Goal: Register for event/course

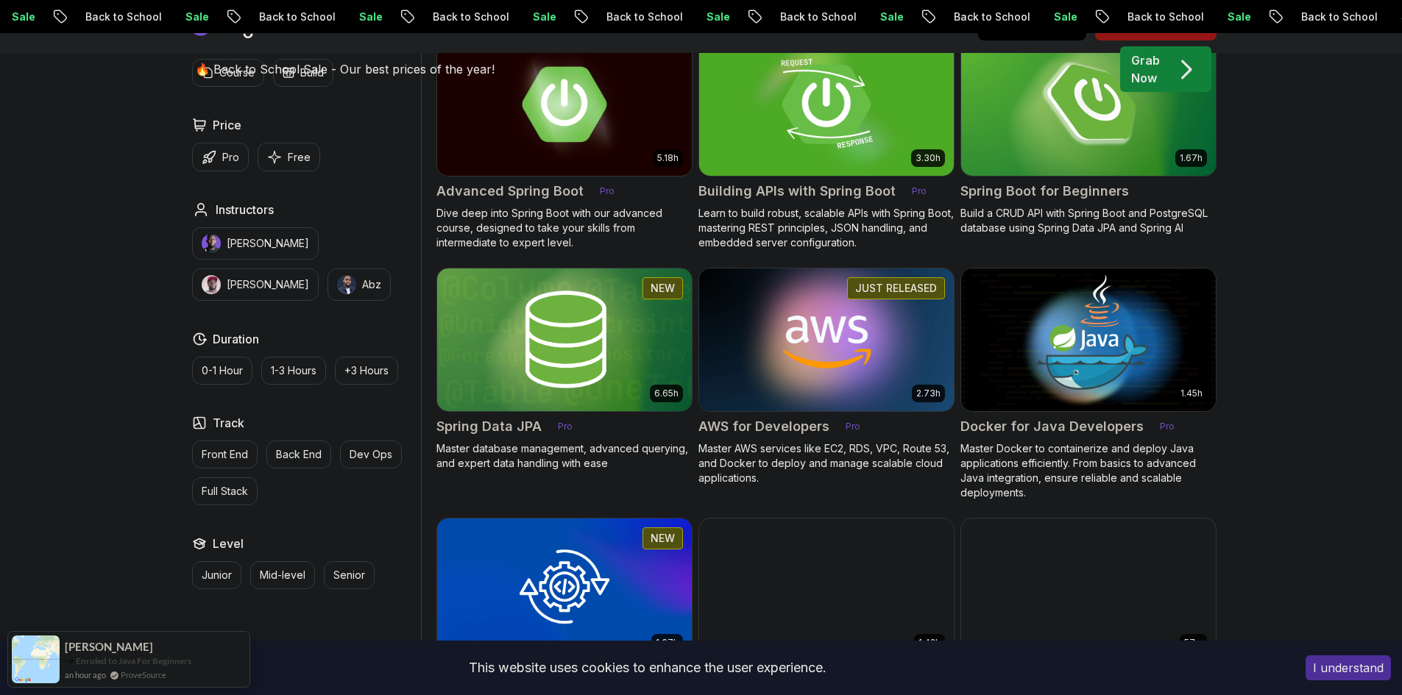
scroll to position [515, 0]
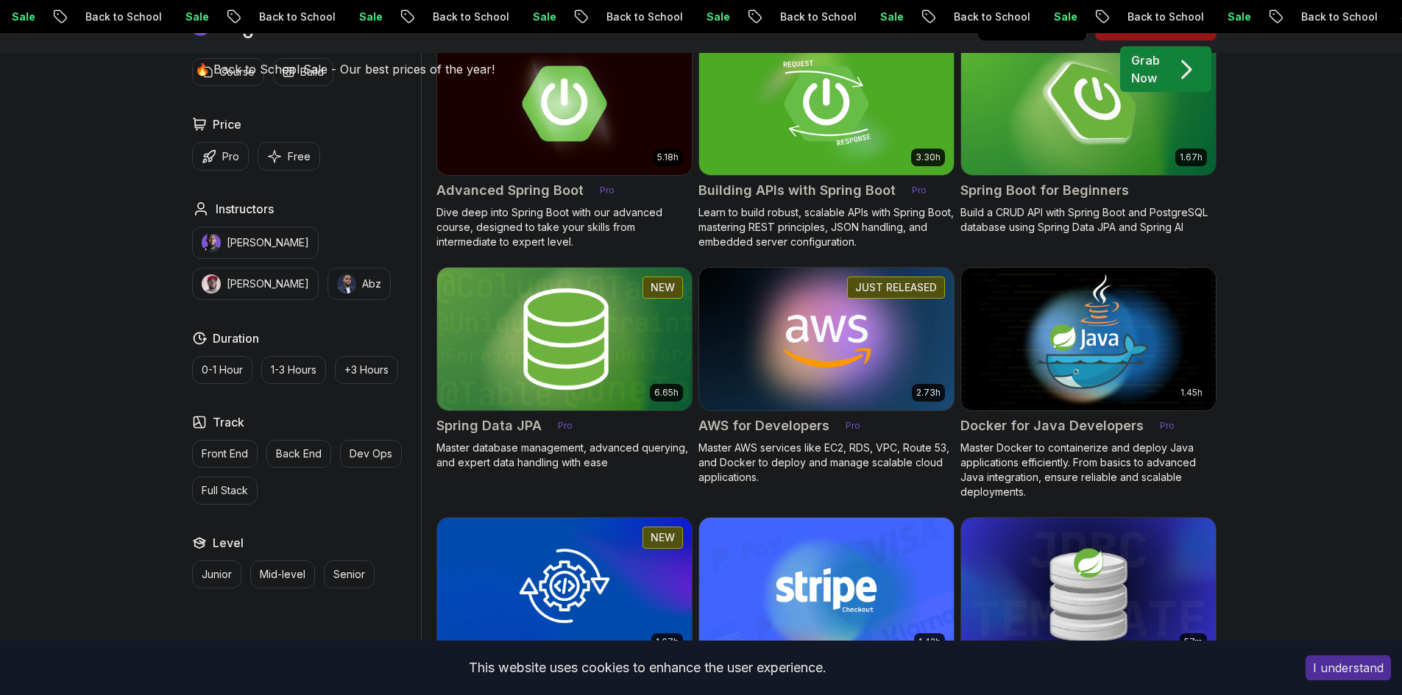
click at [531, 353] on img at bounding box center [563, 338] width 267 height 149
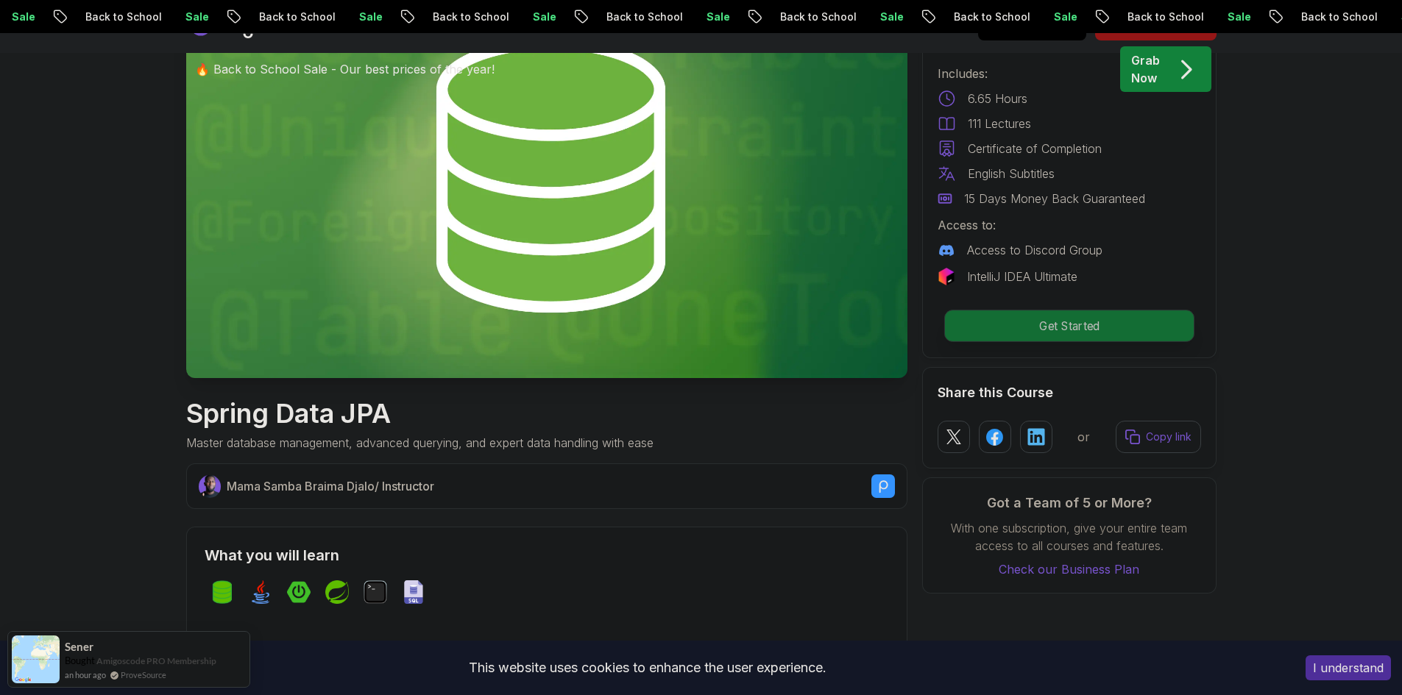
click at [987, 319] on p "Get Started" at bounding box center [1068, 325] width 249 height 31
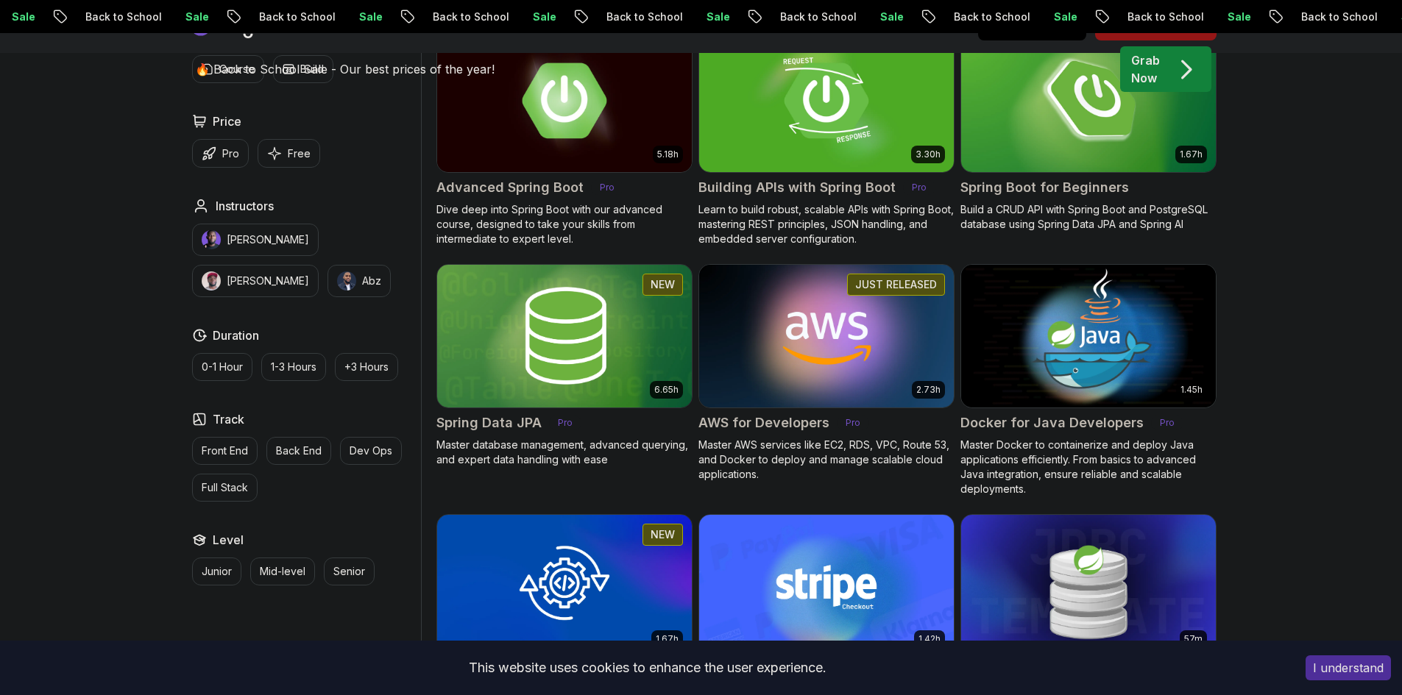
scroll to position [515, 0]
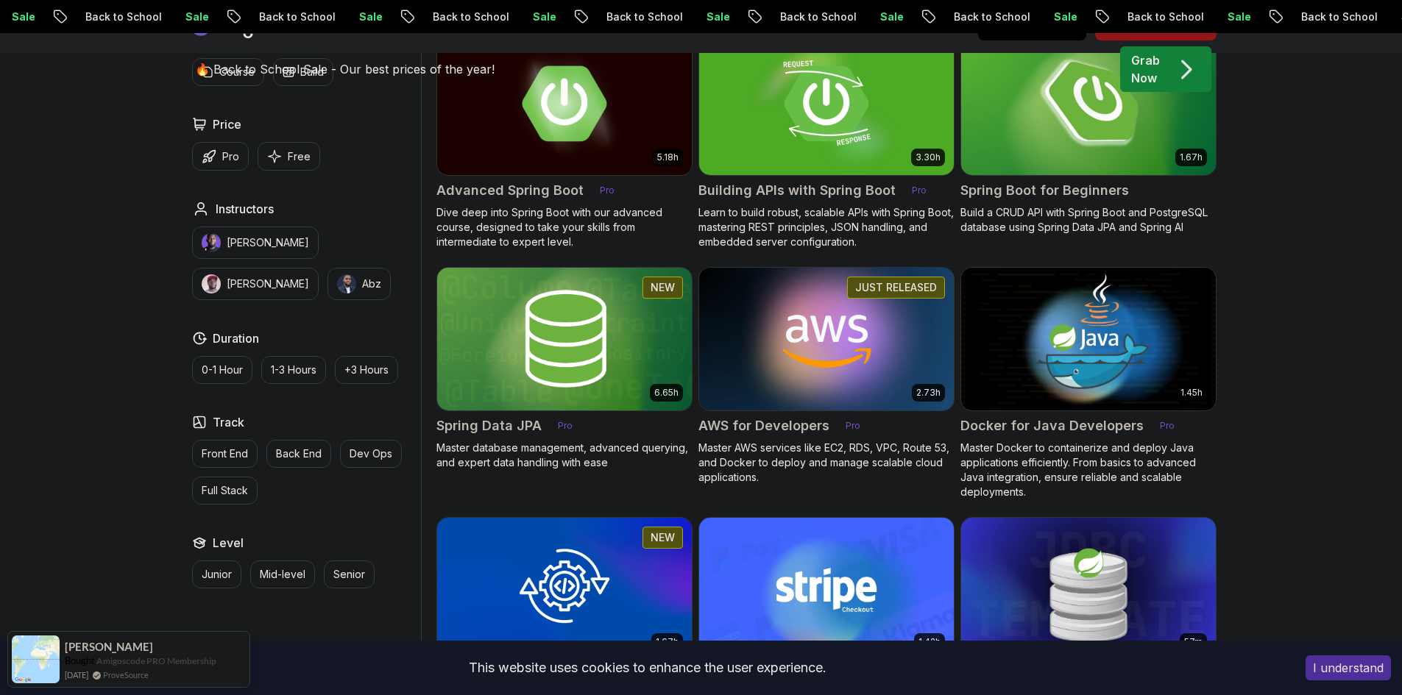
click at [1101, 141] on img at bounding box center [1087, 103] width 267 height 149
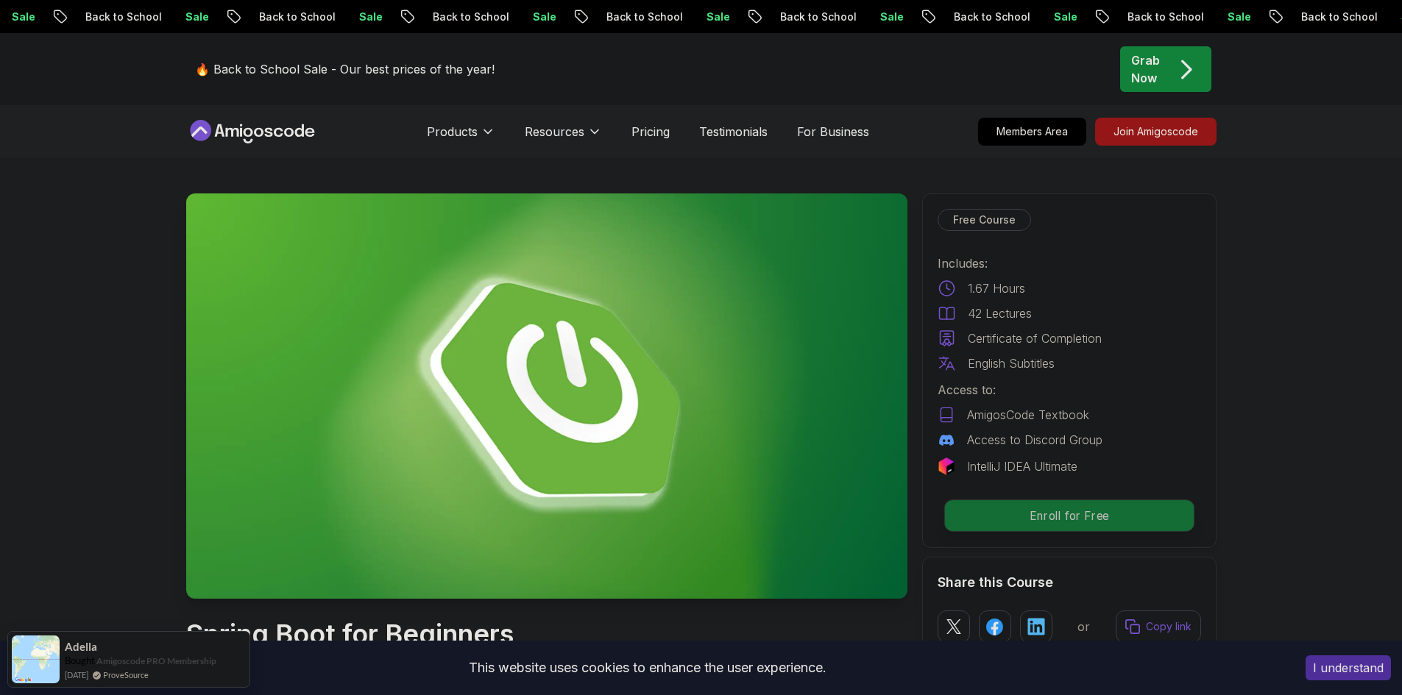
click at [1066, 520] on p "Enroll for Free" at bounding box center [1068, 515] width 249 height 31
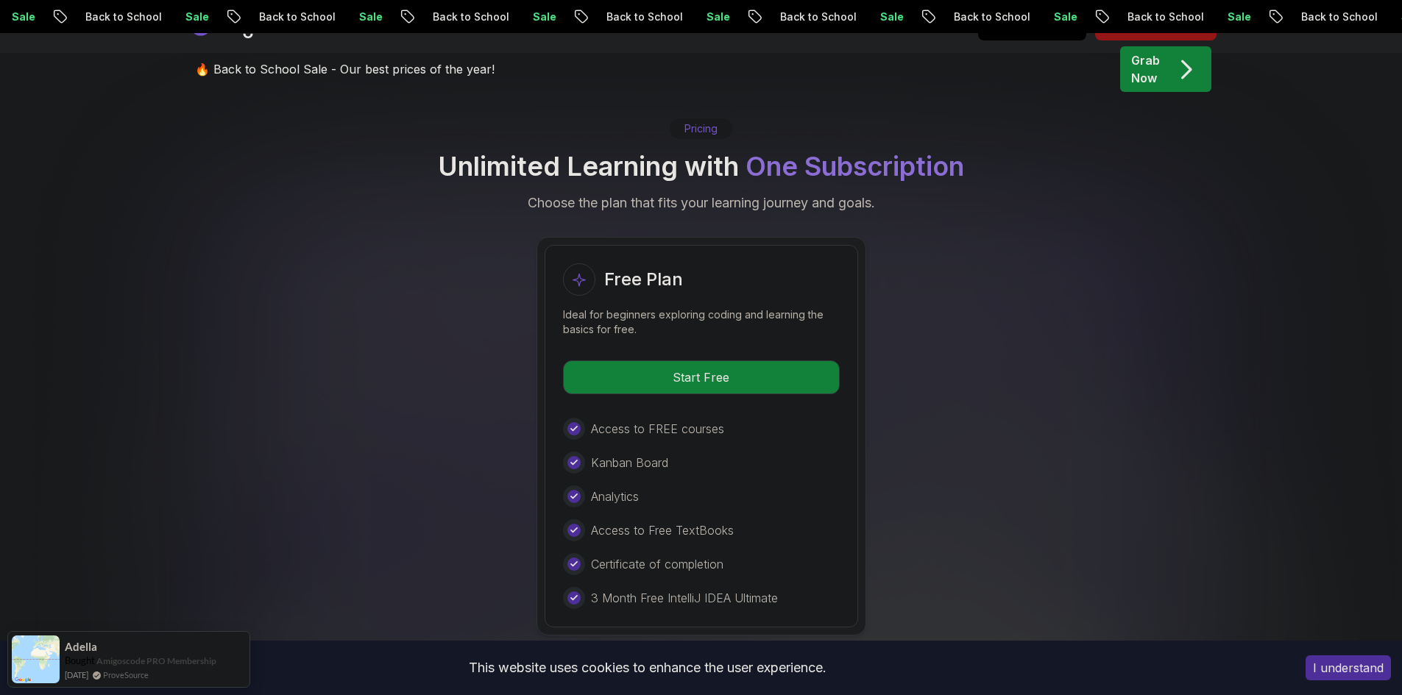
scroll to position [2995, 0]
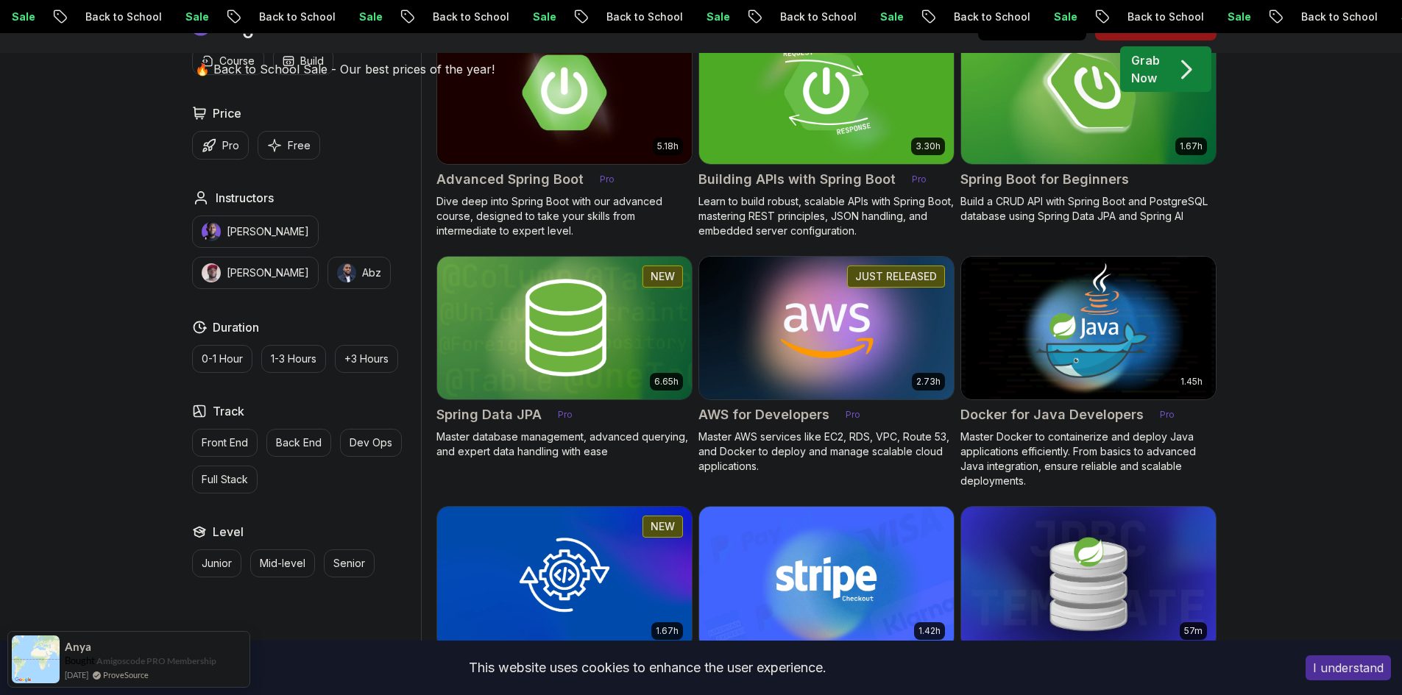
scroll to position [515, 0]
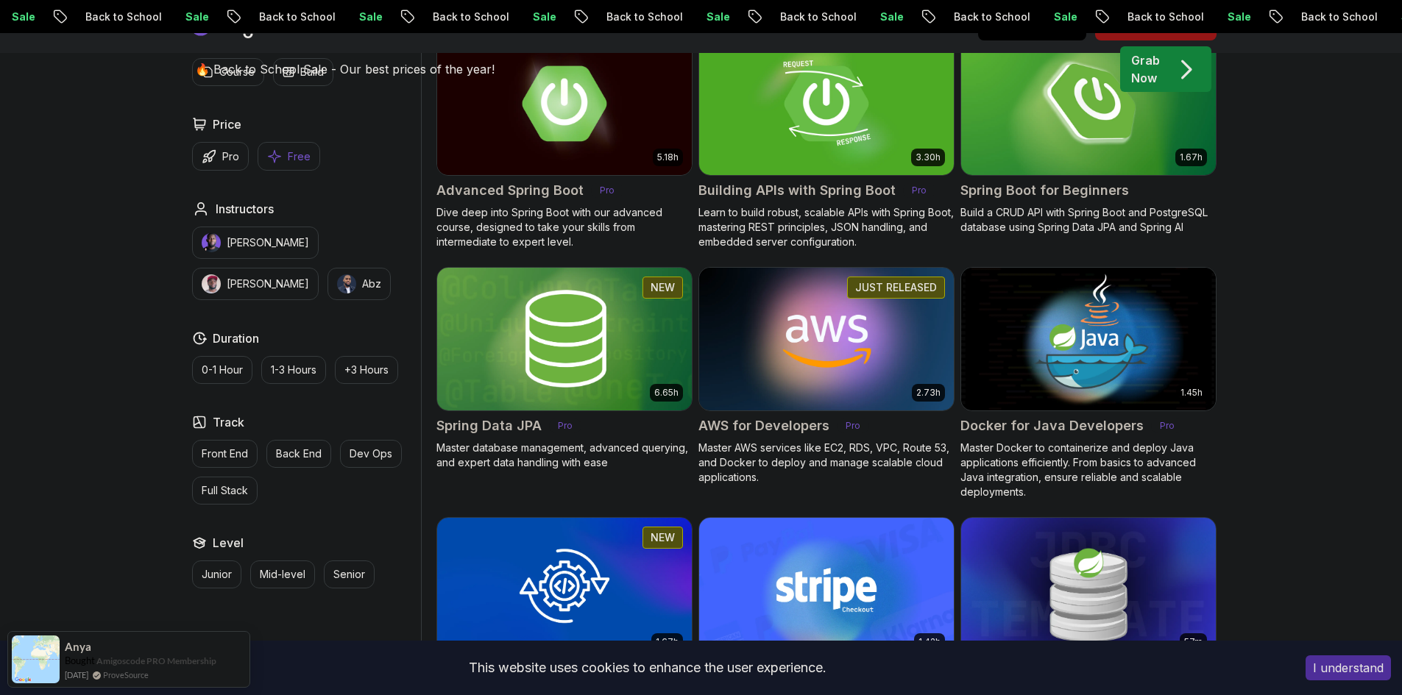
click at [310, 154] on button "Free" at bounding box center [289, 156] width 63 height 29
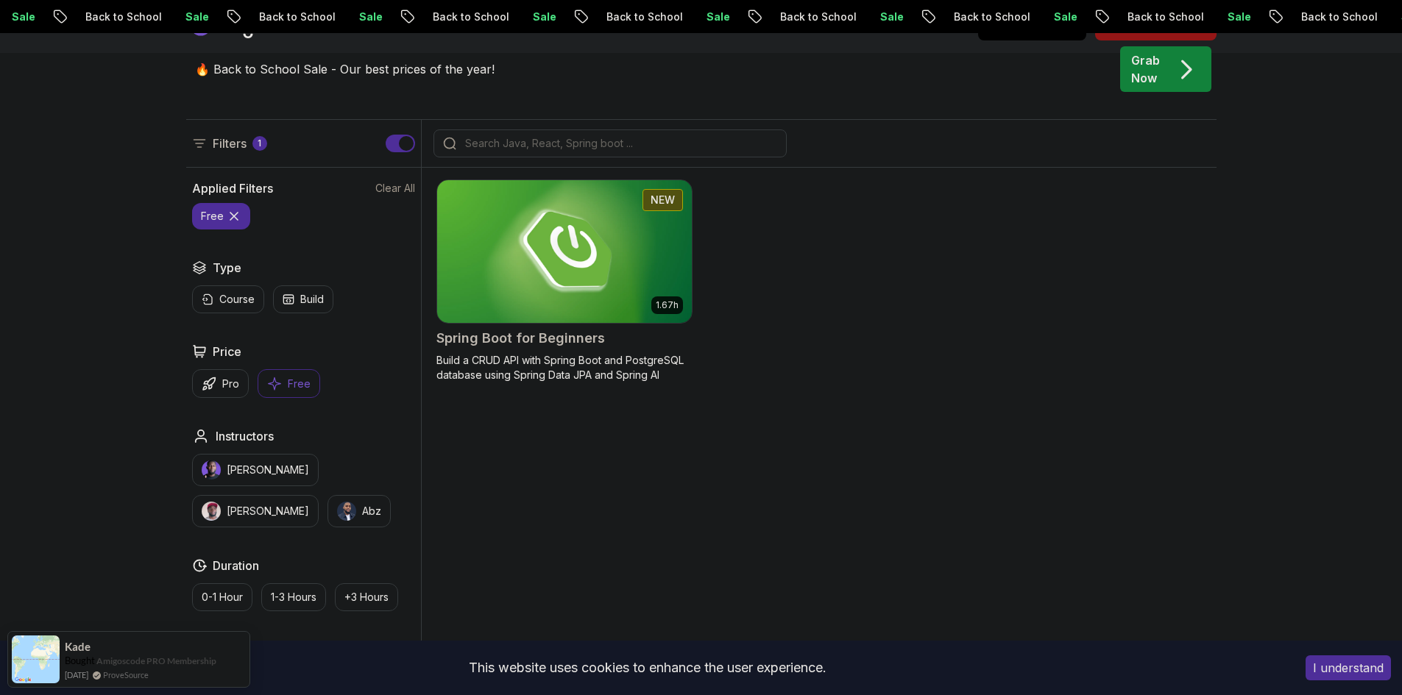
scroll to position [368, 0]
click at [288, 377] on p "Free" at bounding box center [299, 383] width 23 height 15
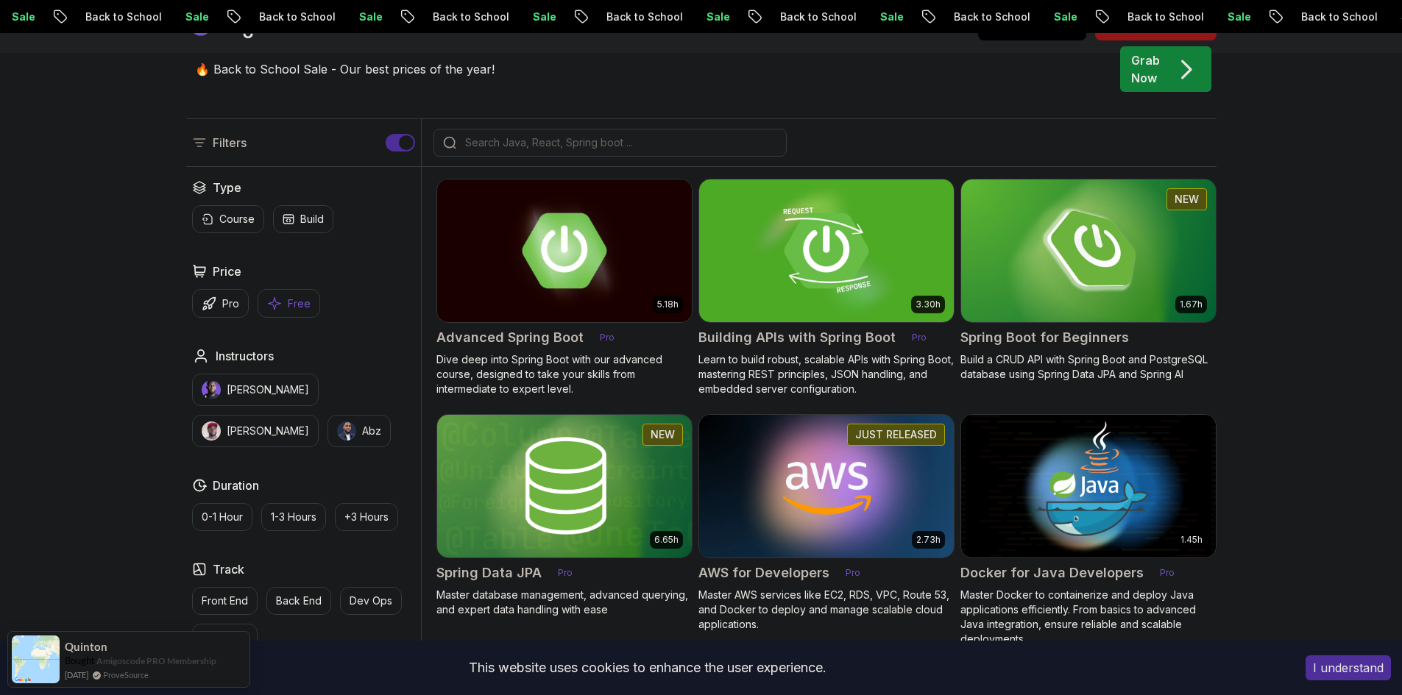
click at [298, 305] on p "Free" at bounding box center [299, 304] width 23 height 15
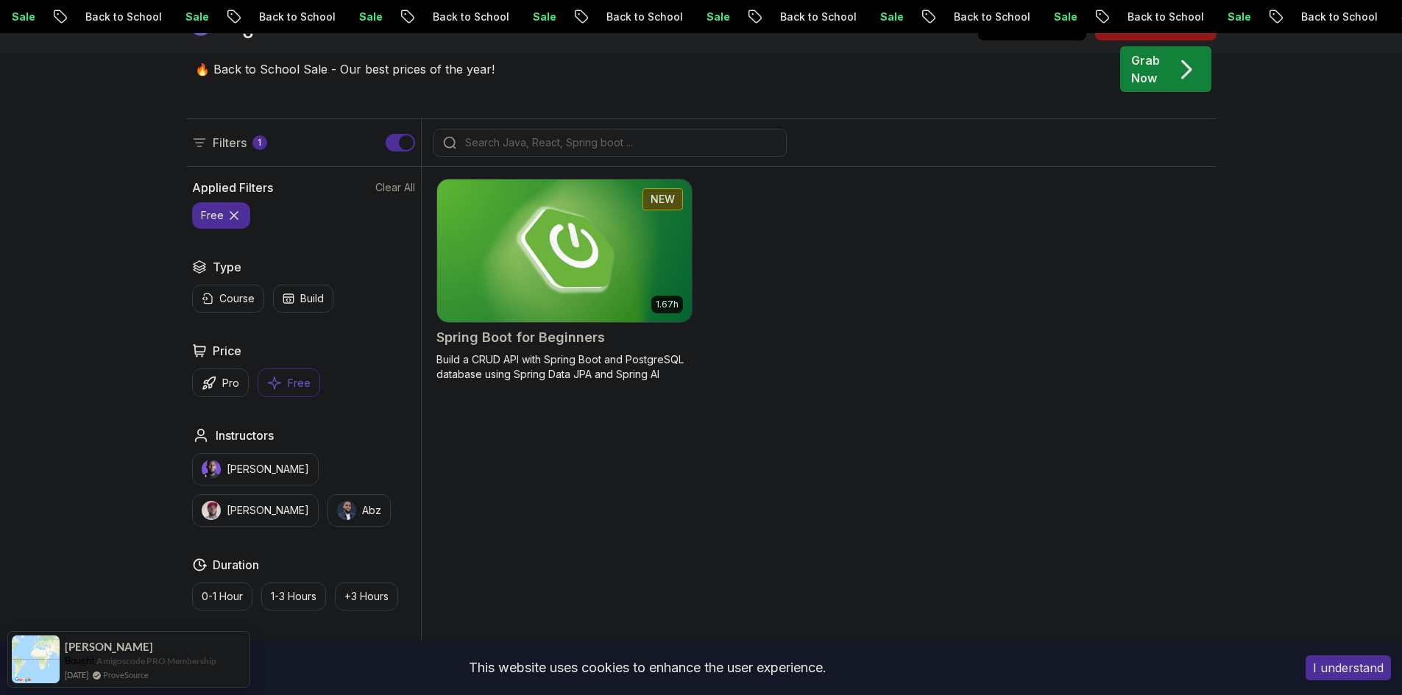
click at [593, 255] on img at bounding box center [563, 250] width 267 height 149
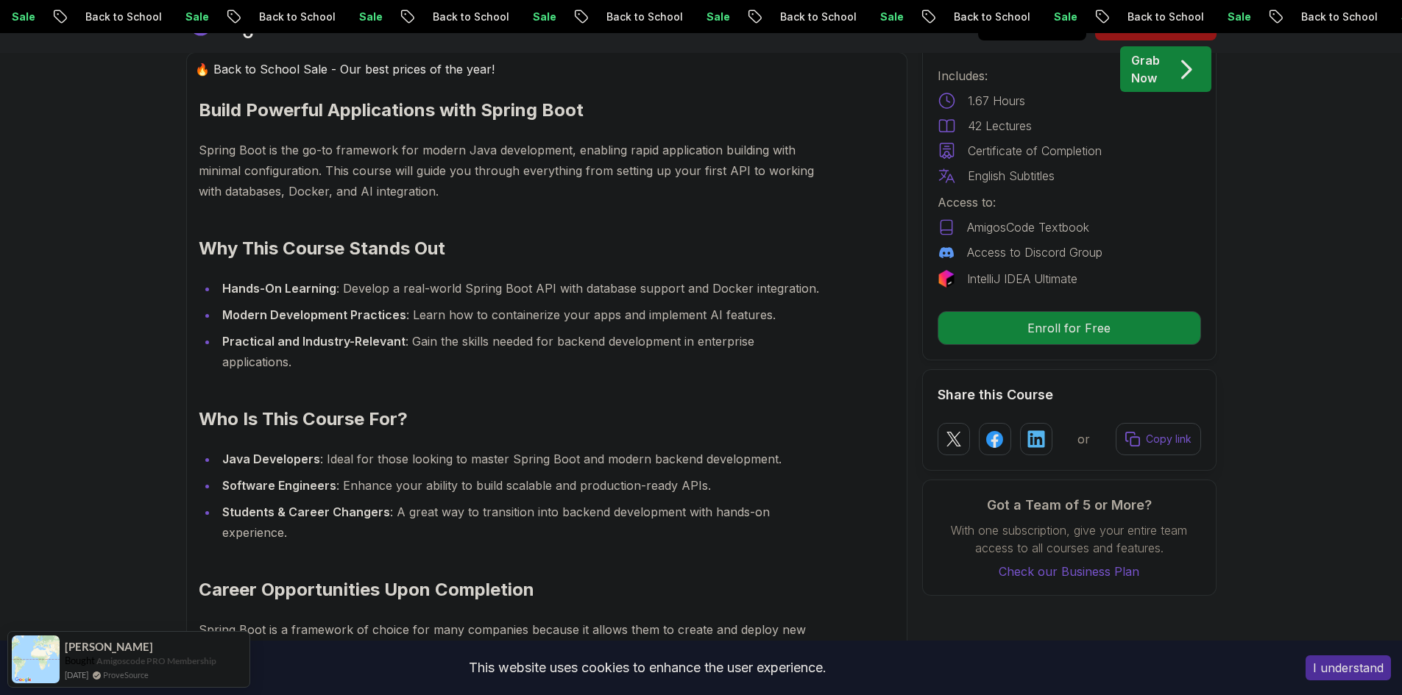
scroll to position [1104, 0]
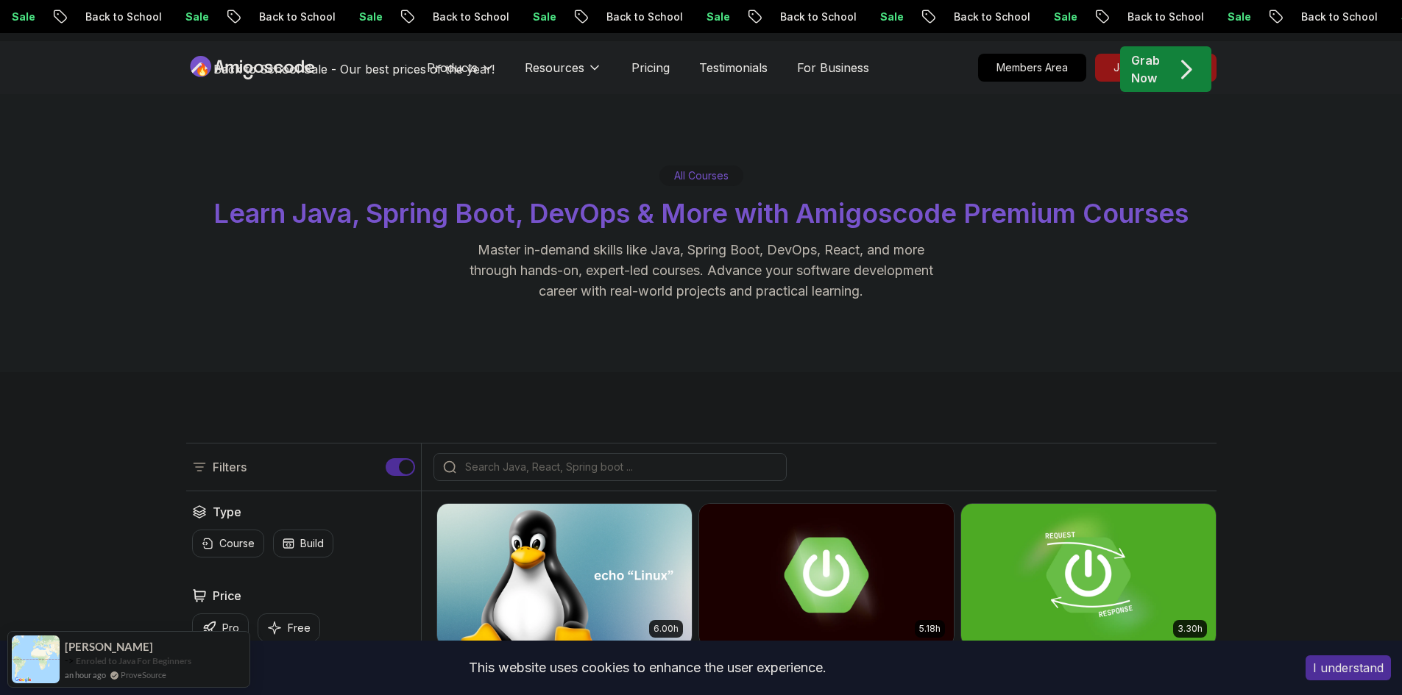
scroll to position [294, 0]
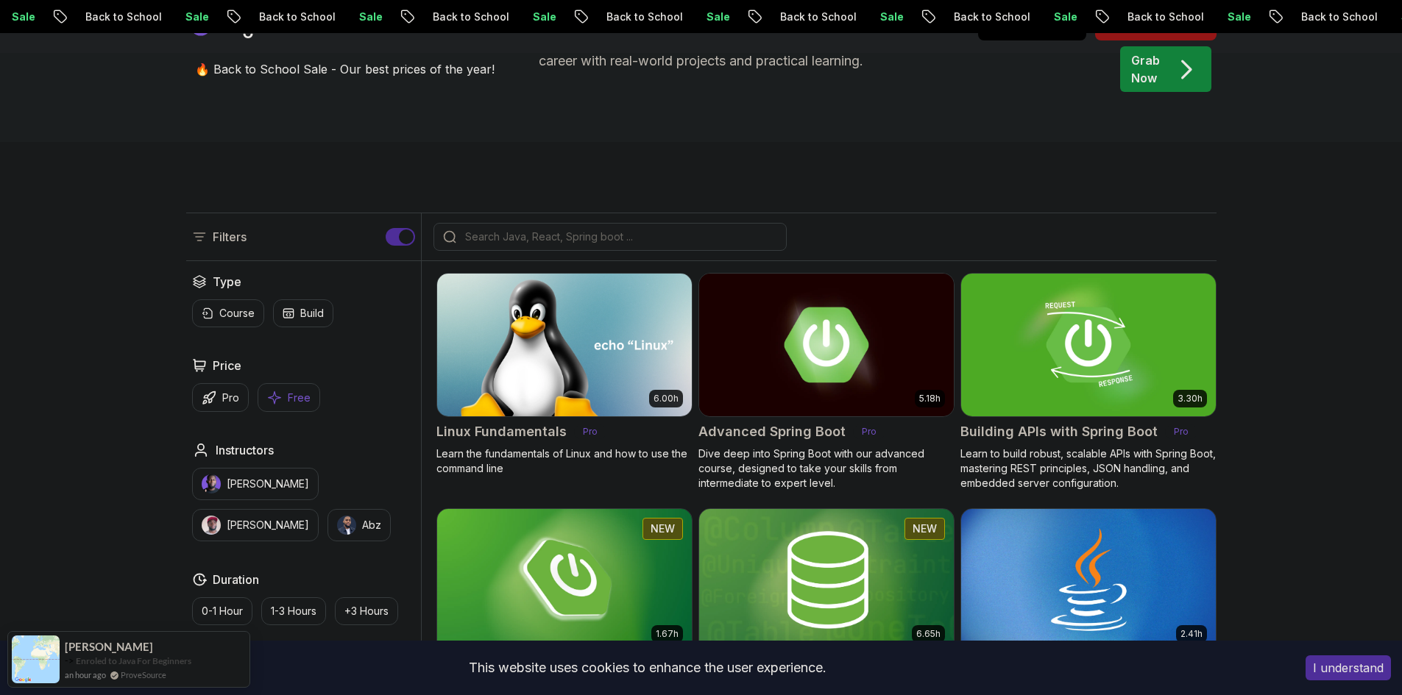
click at [291, 391] on p "Free" at bounding box center [299, 398] width 23 height 15
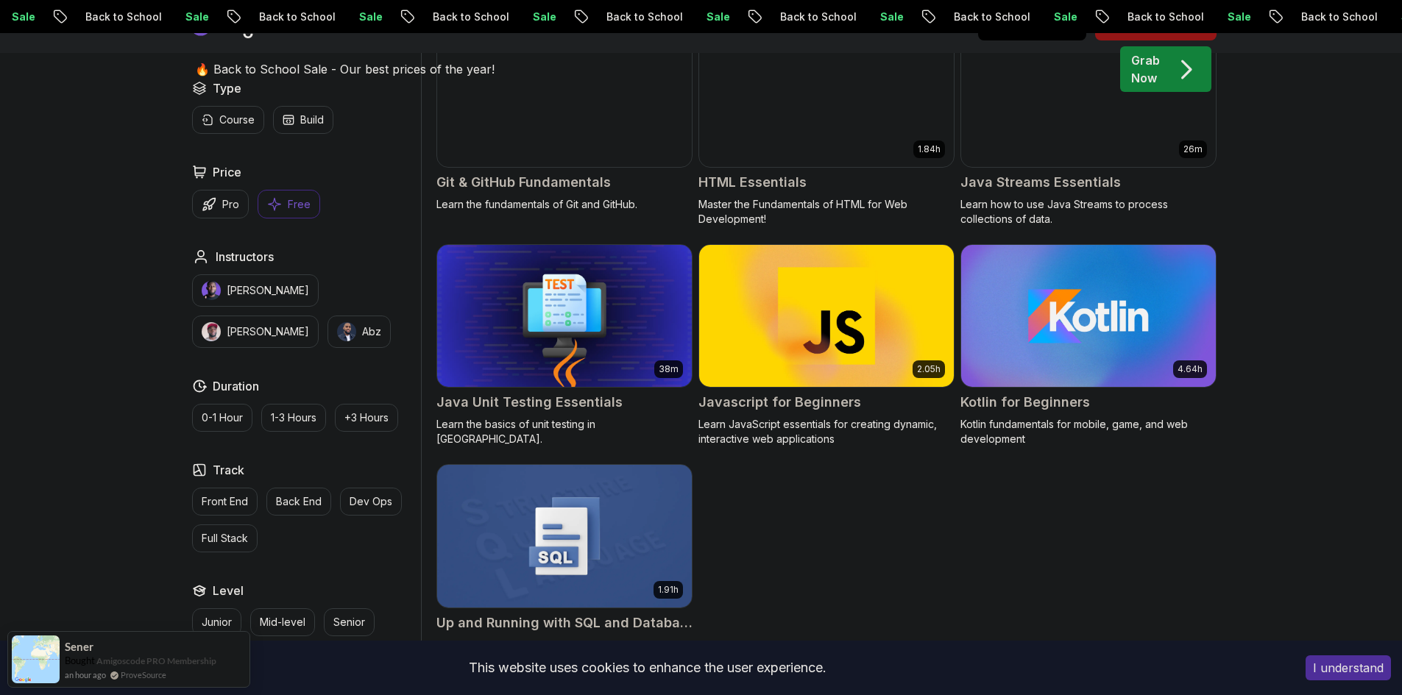
scroll to position [809, 0]
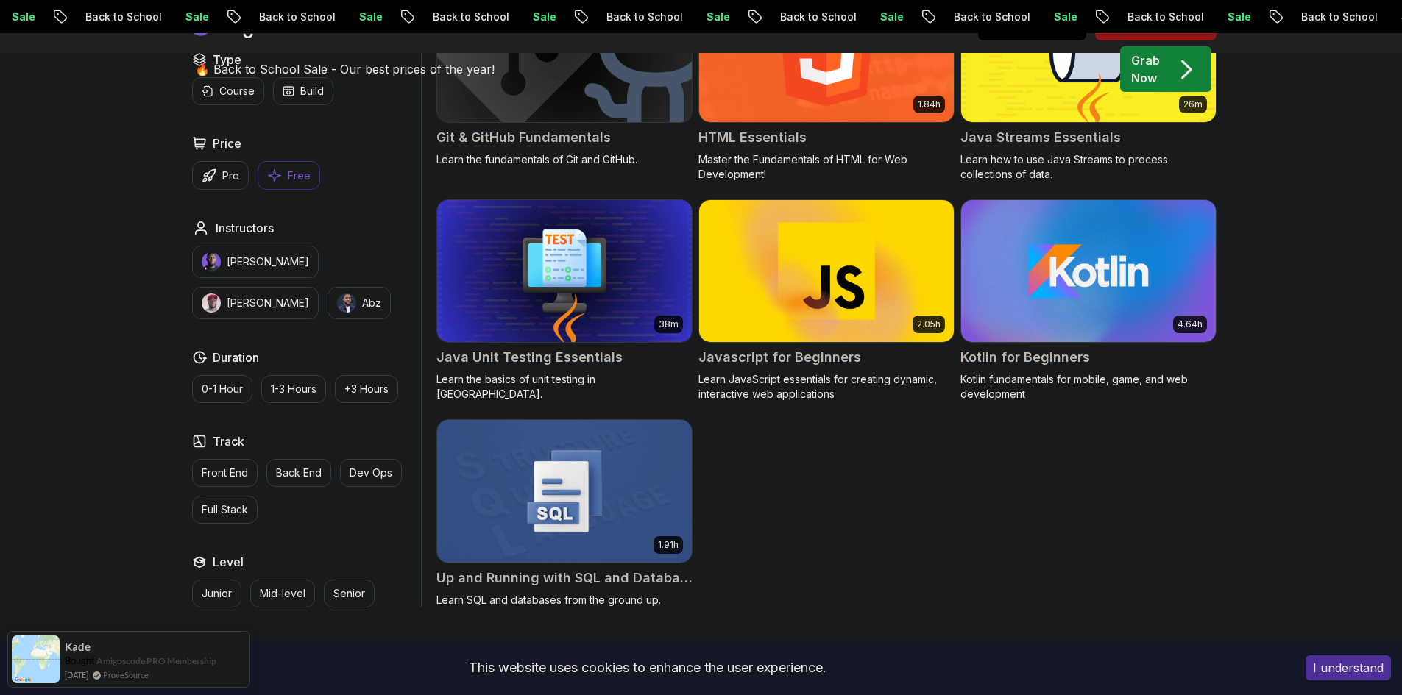
click at [539, 458] on img at bounding box center [563, 490] width 267 height 149
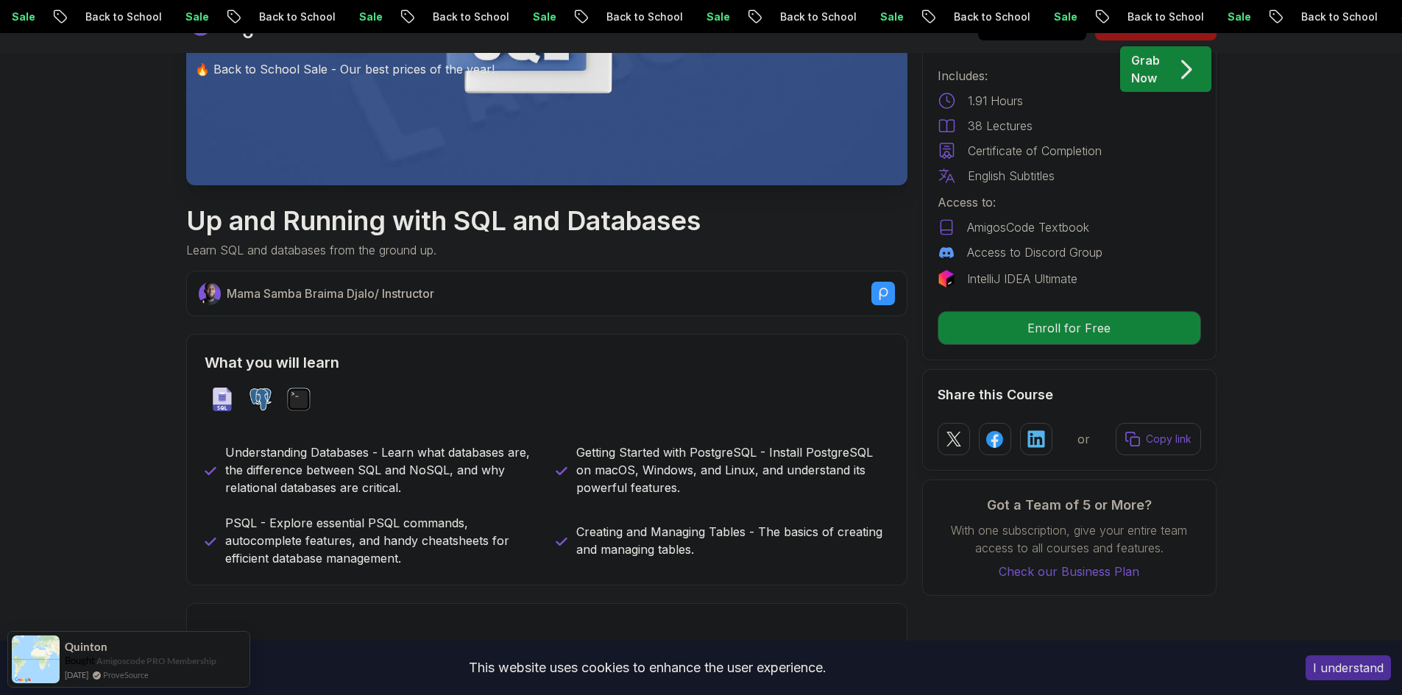
scroll to position [515, 0]
